Goal: Task Accomplishment & Management: Use online tool/utility

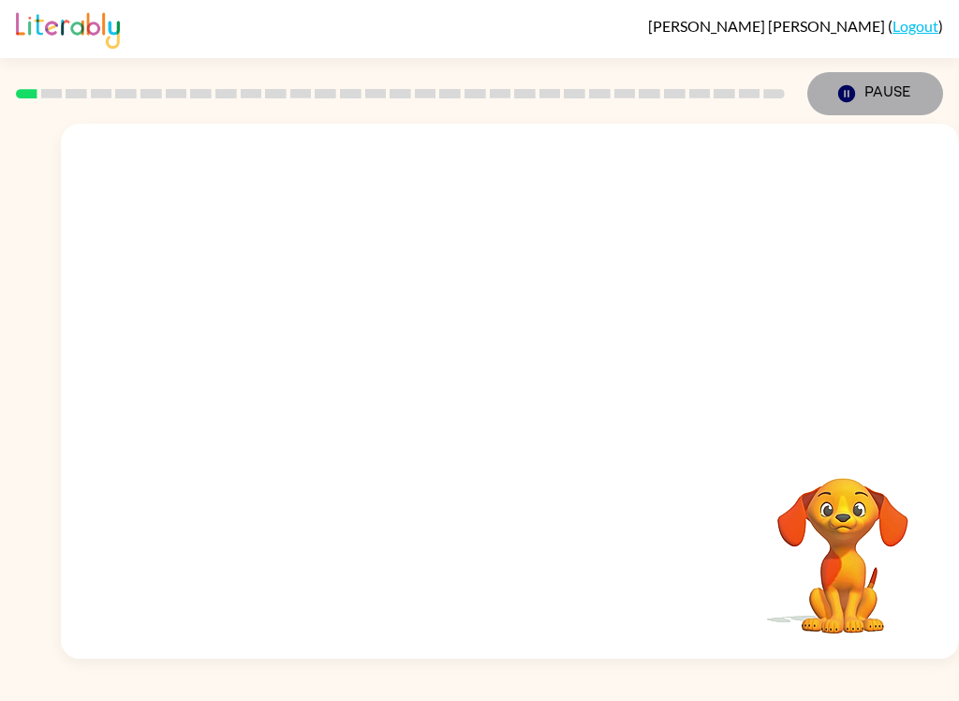
click at [856, 86] on icon "Pause" at bounding box center [846, 93] width 21 height 21
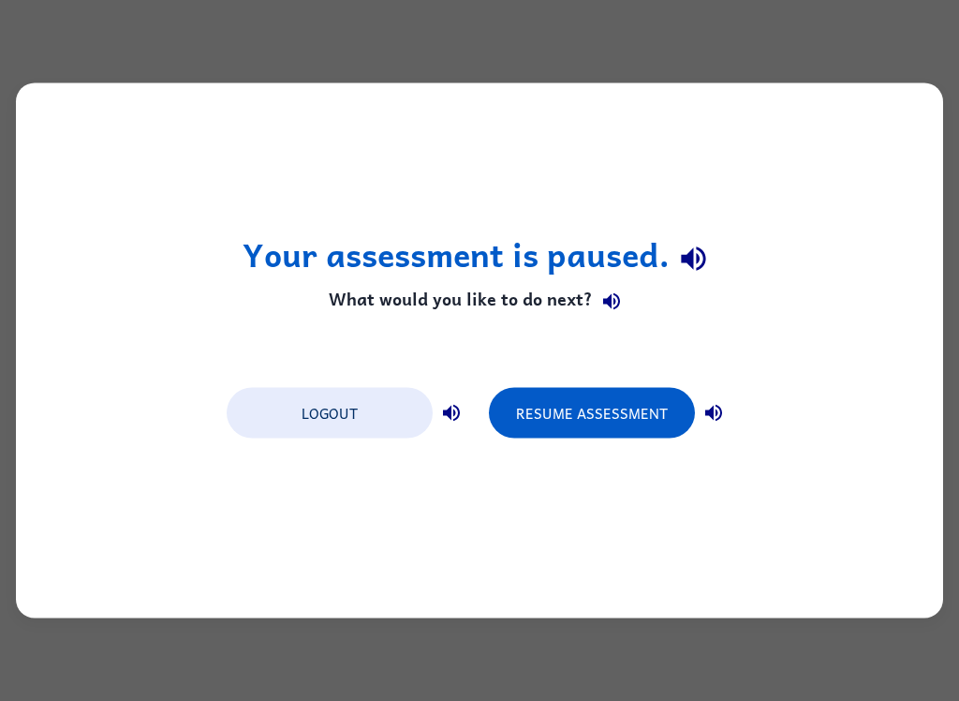
click at [650, 420] on button "Resume Assessment" at bounding box center [592, 413] width 206 height 51
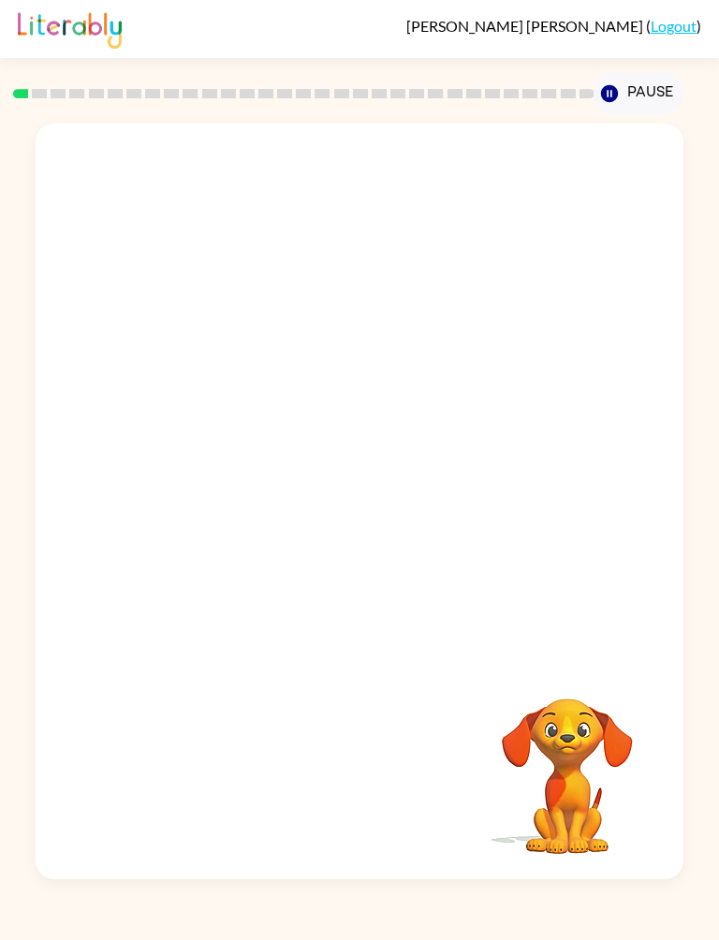
click at [623, 93] on button "Pause Pause" at bounding box center [638, 93] width 89 height 43
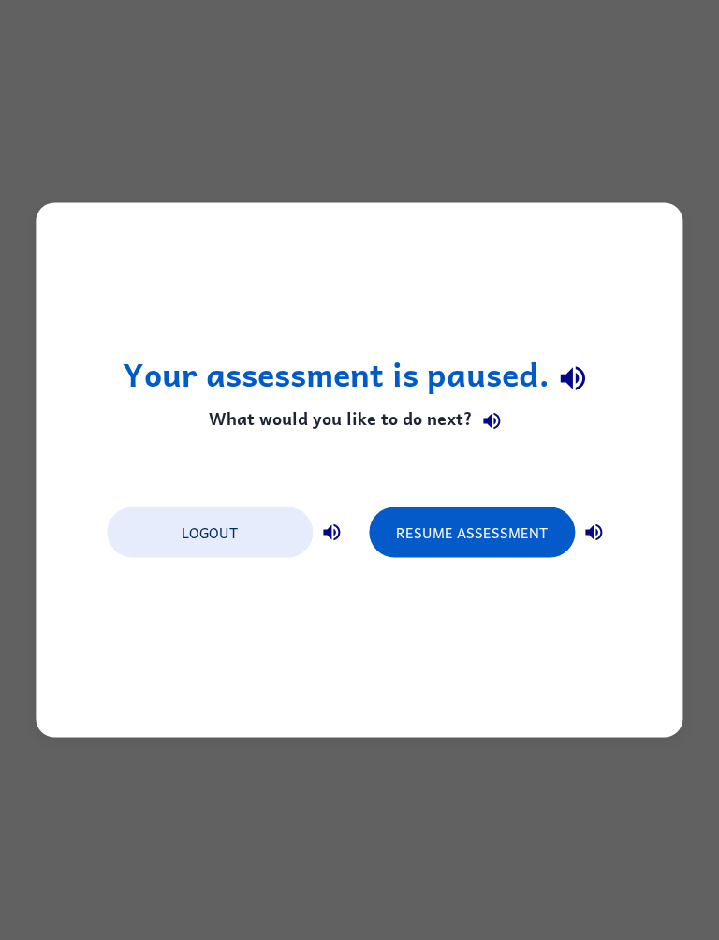
click at [717, 700] on div "Your assessment is paused. What would you like to do next? Logout Resume Assess…" at bounding box center [359, 470] width 719 height 940
click at [610, 523] on button "button" at bounding box center [593, 532] width 37 height 37
click at [619, 531] on div "Logout Resume Assessment" at bounding box center [359, 530] width 525 height 71
click at [487, 543] on button "Resume Assessment" at bounding box center [472, 533] width 206 height 51
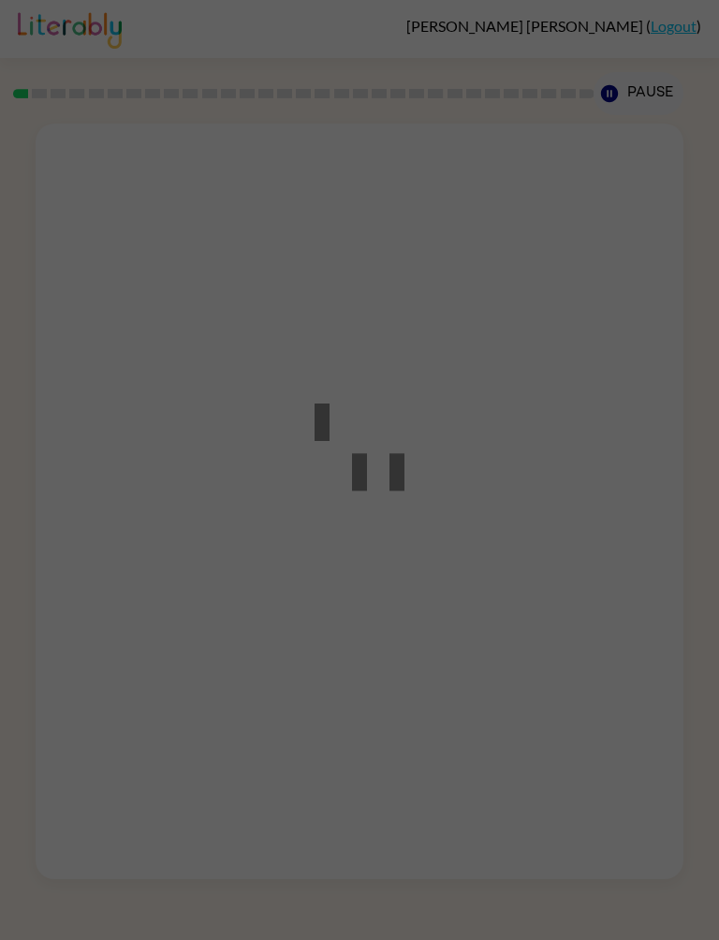
click at [545, 534] on div at bounding box center [359, 470] width 719 height 940
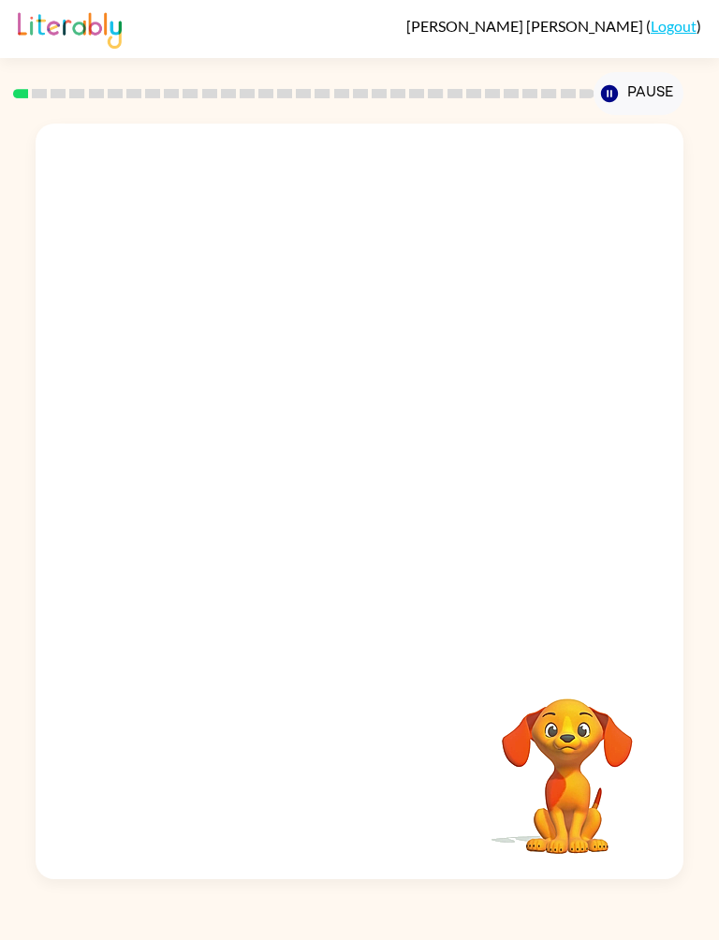
click at [507, 556] on div at bounding box center [359, 392] width 647 height 536
click at [557, 700] on video "Your browser must support playing .mp4 files to use Literably. Please try using…" at bounding box center [567, 763] width 187 height 187
click at [628, 81] on button "Pause Pause" at bounding box center [638, 93] width 89 height 43
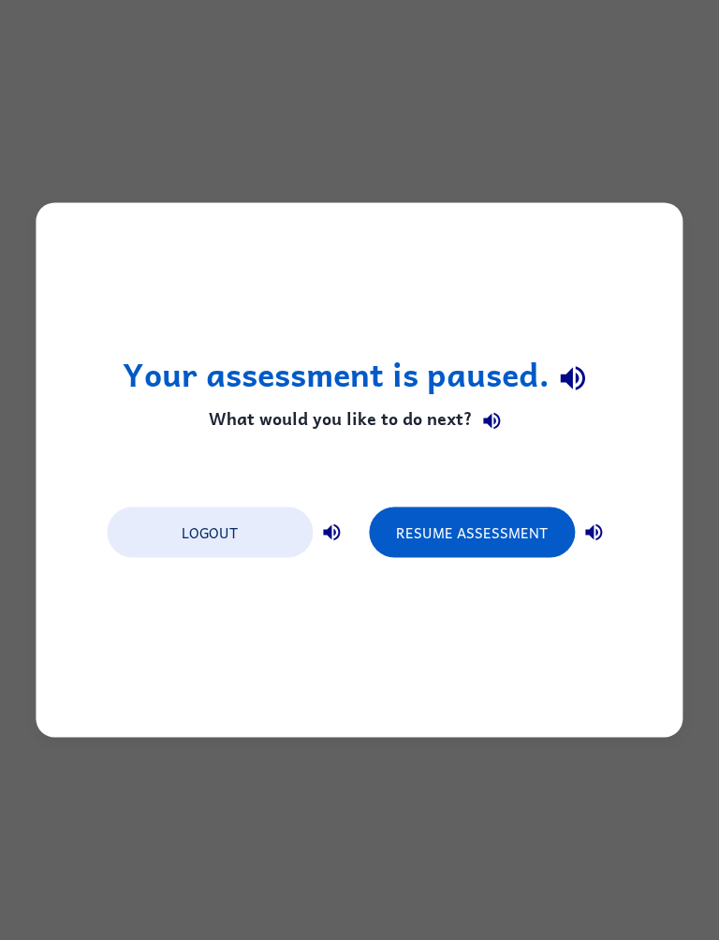
click at [627, 140] on div "Your assessment is paused. What would you like to do next? Logout Resume Assess…" at bounding box center [359, 470] width 719 height 940
click at [210, 548] on button "Logout" at bounding box center [210, 533] width 206 height 51
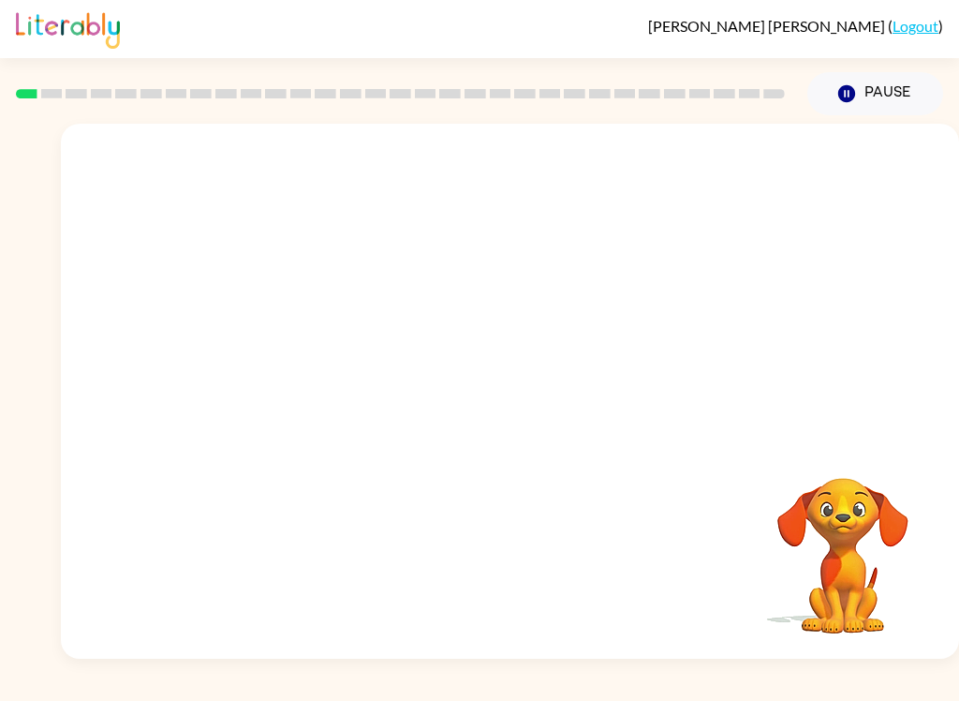
click at [718, 85] on button "Pause Pause" at bounding box center [875, 93] width 136 height 43
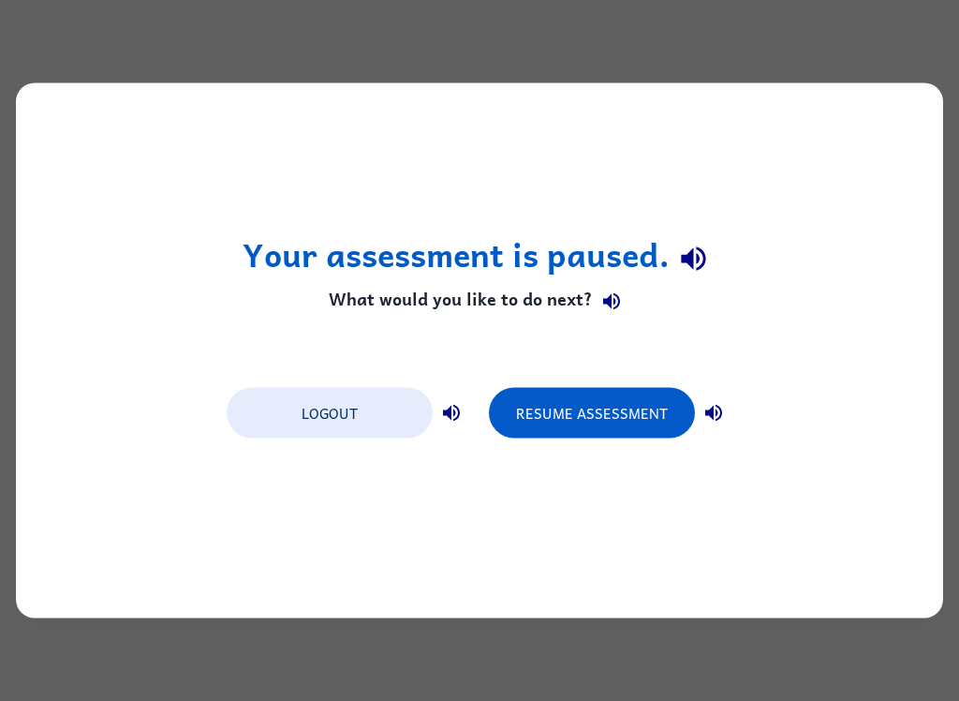
click at [602, 389] on button "Resume Assessment" at bounding box center [592, 413] width 206 height 51
